Goal: Check status: Check status

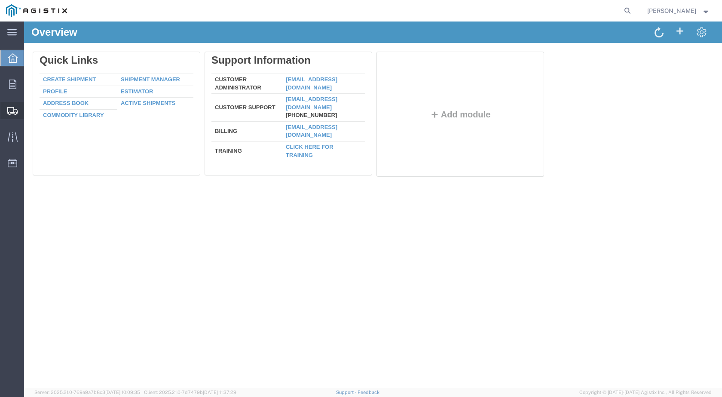
click at [30, 113] on span "Shipments" at bounding box center [27, 110] width 6 height 17
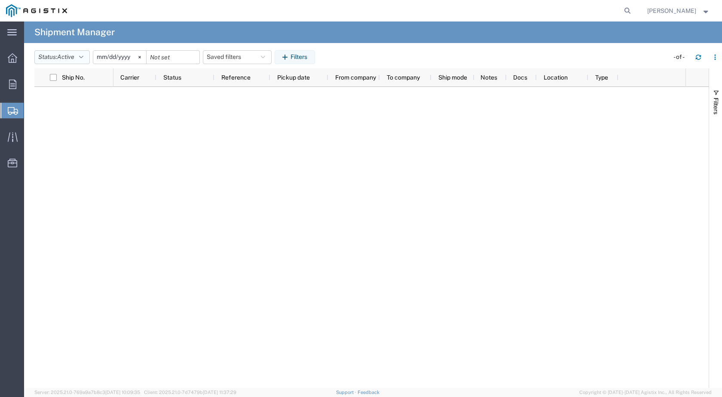
click at [87, 59] on button "Status: Active" at bounding box center [61, 57] width 55 height 14
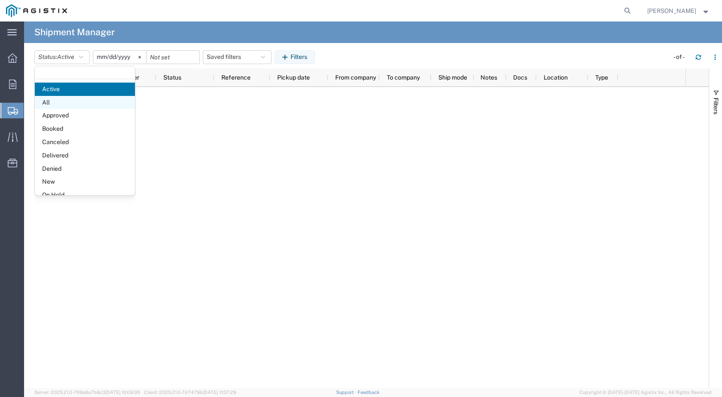
click at [57, 101] on span "All" at bounding box center [85, 102] width 100 height 13
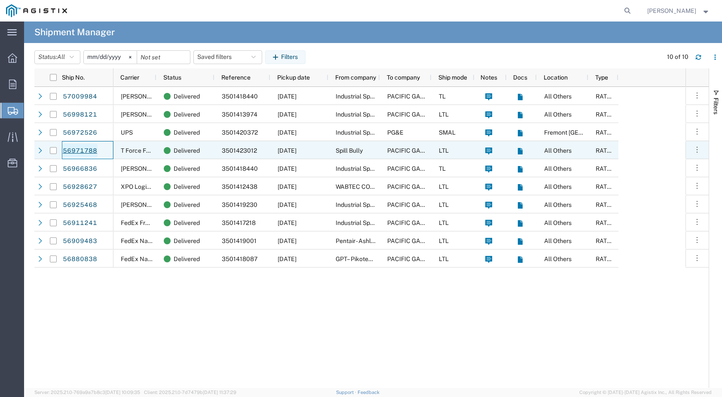
click at [85, 150] on link "56971788" at bounding box center [79, 151] width 35 height 14
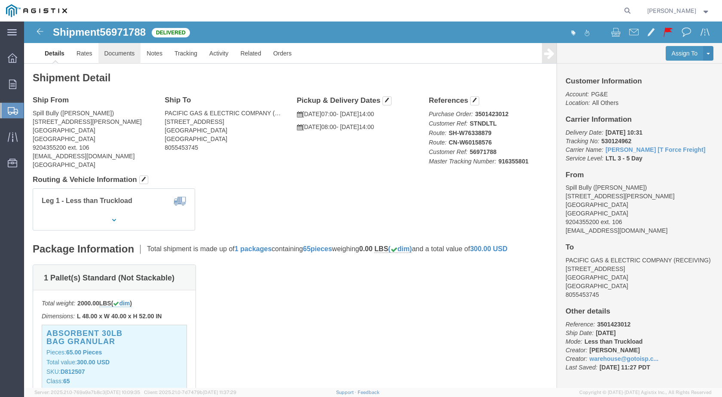
click link "Documents"
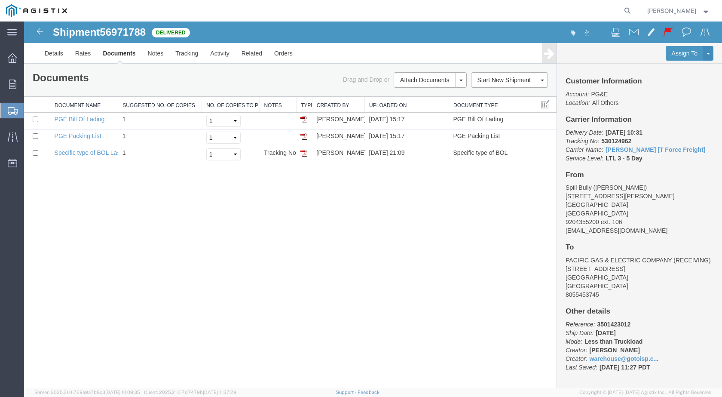
click at [117, 32] on span "56971788" at bounding box center [123, 32] width 46 height 12
copy span "56971788"
click at [71, 37] on h1 "Shipment 56971788" at bounding box center [99, 32] width 93 height 11
click at [59, 49] on link "Details" at bounding box center [54, 53] width 31 height 21
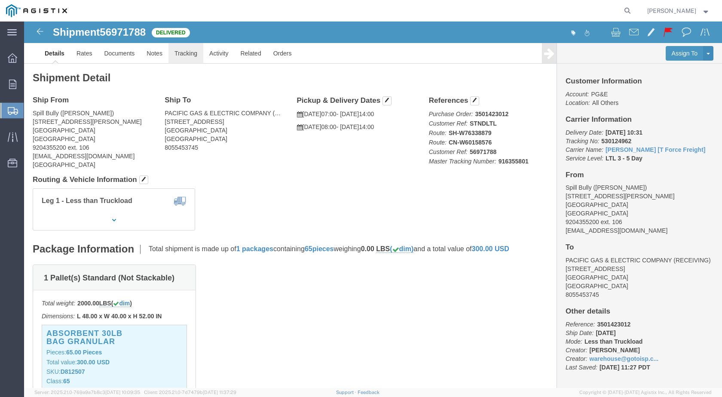
click link "Tracking"
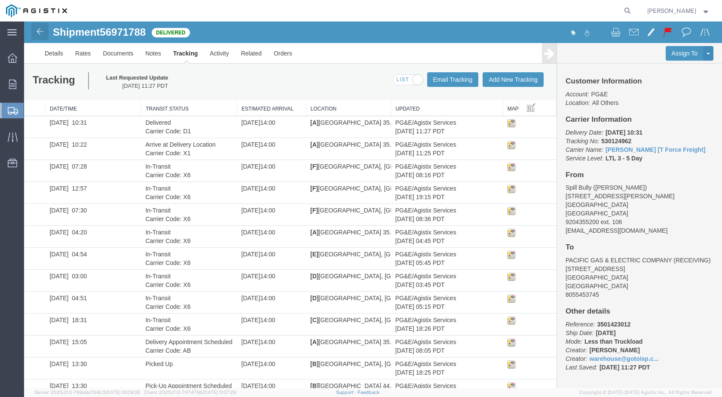
click at [38, 32] on img at bounding box center [40, 31] width 10 height 10
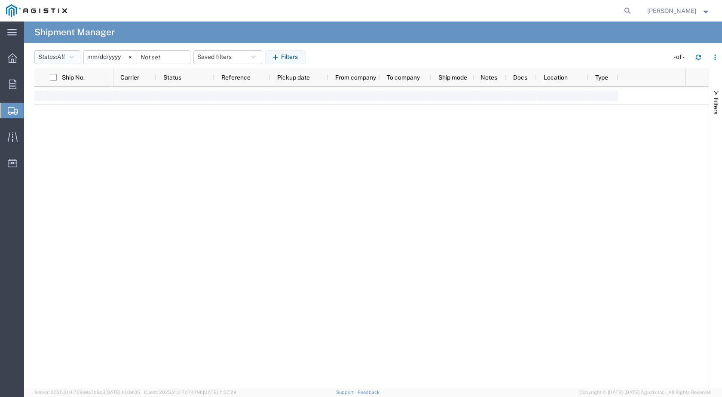
click at [72, 61] on button "Status: All" at bounding box center [57, 57] width 46 height 14
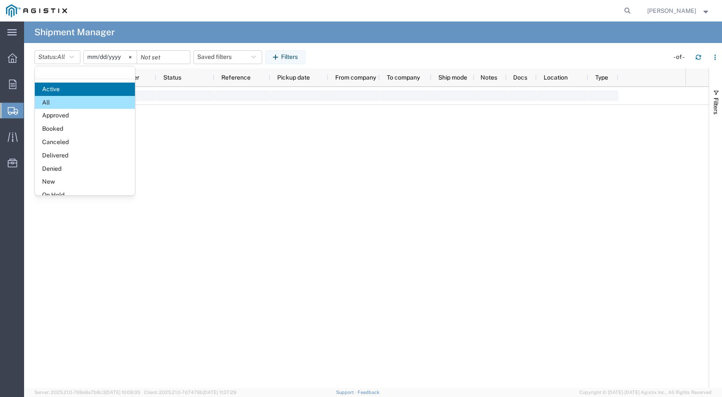
click at [53, 98] on span "All" at bounding box center [85, 102] width 100 height 13
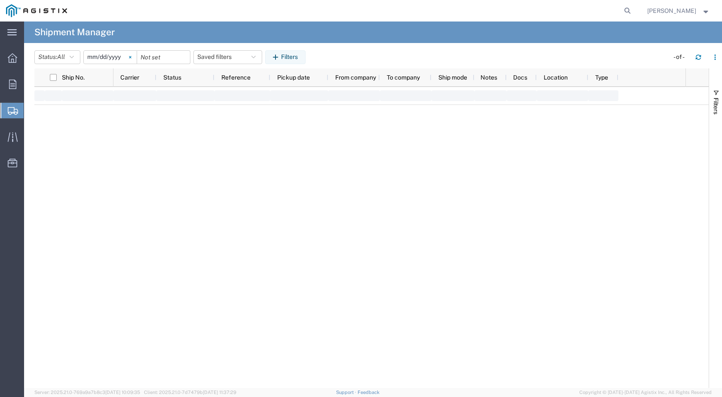
click at [132, 57] on svg-icon at bounding box center [130, 57] width 13 height 13
click at [31, 113] on span "Shipments" at bounding box center [27, 110] width 7 height 17
click at [9, 55] on icon at bounding box center [12, 57] width 9 height 9
